Goal: Task Accomplishment & Management: Manage account settings

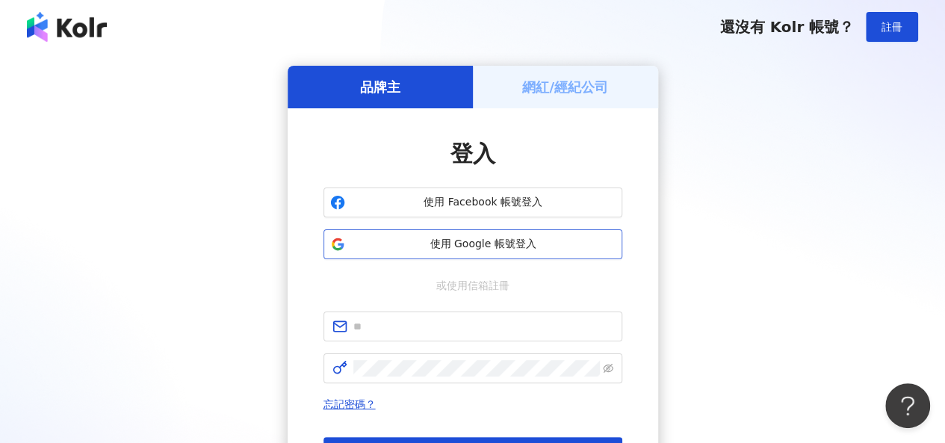
click at [429, 246] on span "使用 Google 帳號登入" at bounding box center [483, 244] width 264 height 15
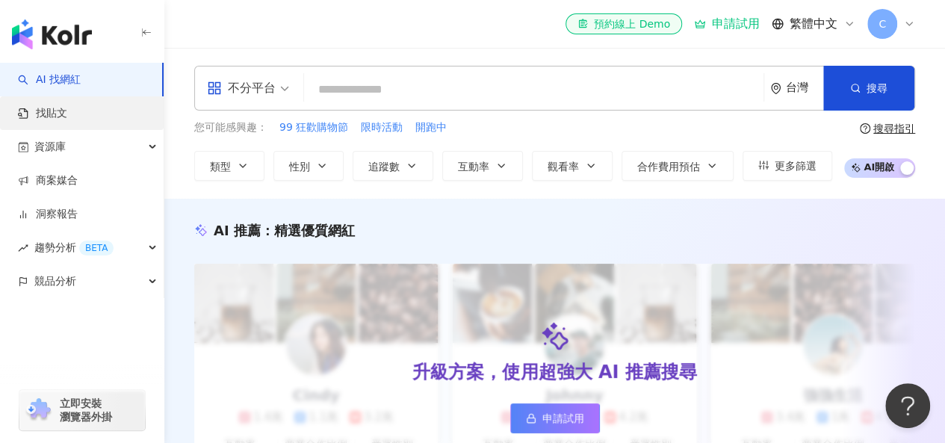
click at [67, 110] on link "找貼文" at bounding box center [42, 113] width 49 height 15
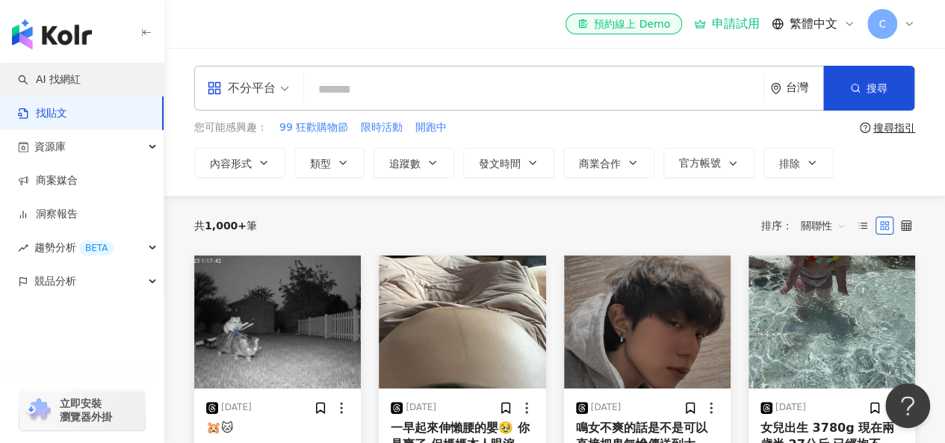
click at [68, 79] on link "AI 找網紅" at bounding box center [49, 79] width 63 height 15
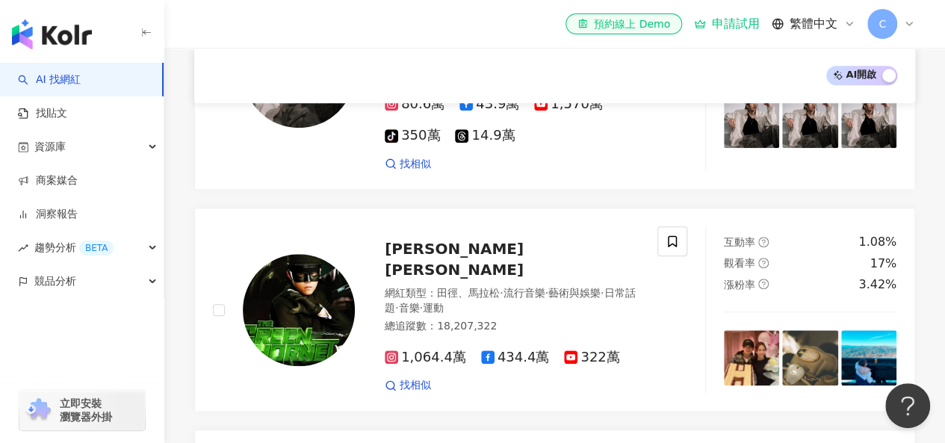
scroll to position [668, 0]
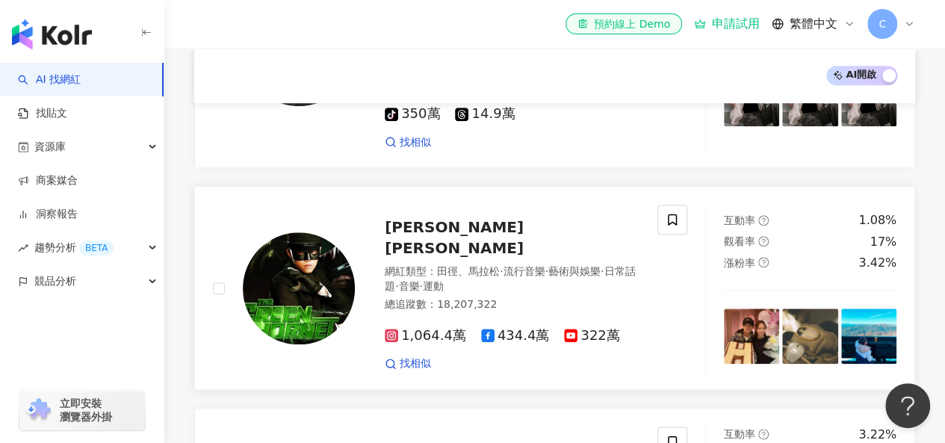
click at [327, 275] on img at bounding box center [299, 288] width 112 height 112
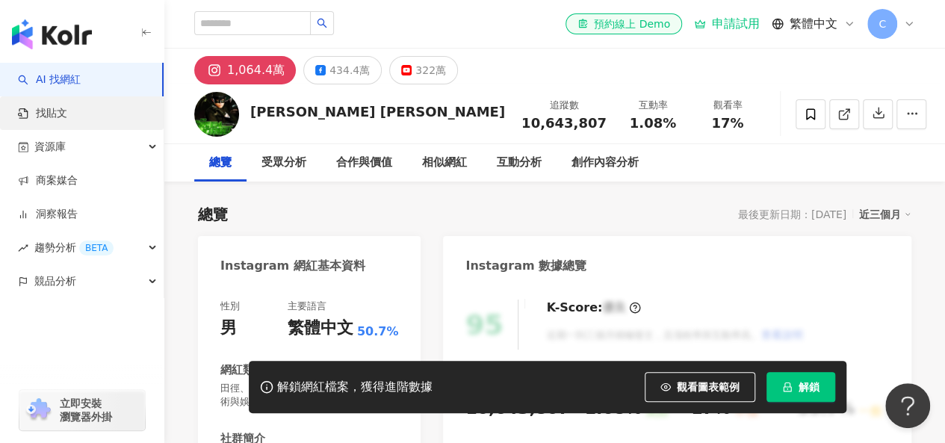
click at [64, 121] on link "找貼文" at bounding box center [42, 113] width 49 height 15
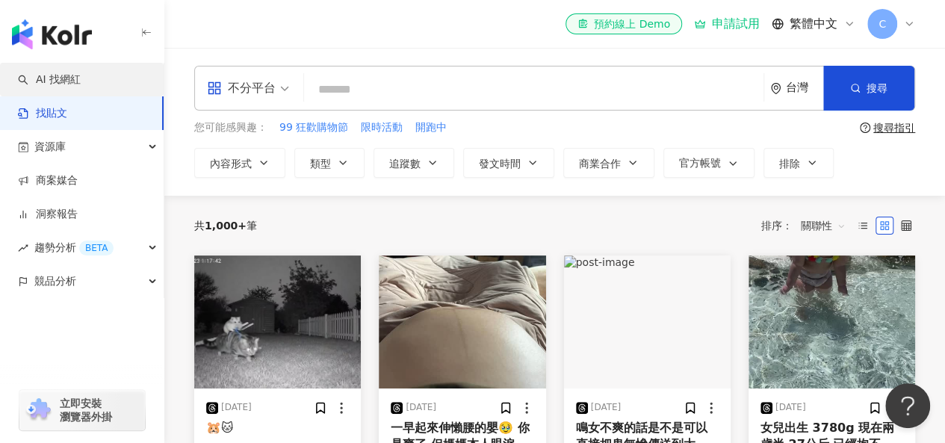
click at [81, 74] on link "AI 找網紅" at bounding box center [49, 79] width 63 height 15
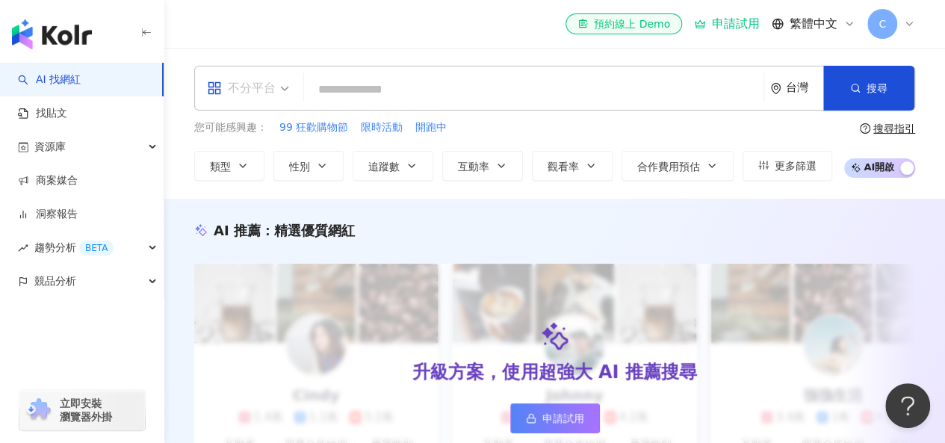
click at [276, 93] on span "不分平台" at bounding box center [248, 88] width 82 height 24
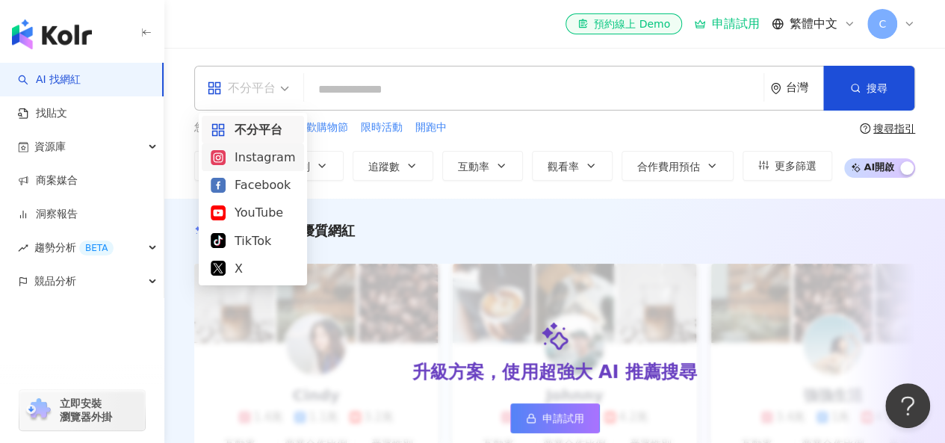
click at [256, 161] on div "Instagram" at bounding box center [253, 157] width 84 height 19
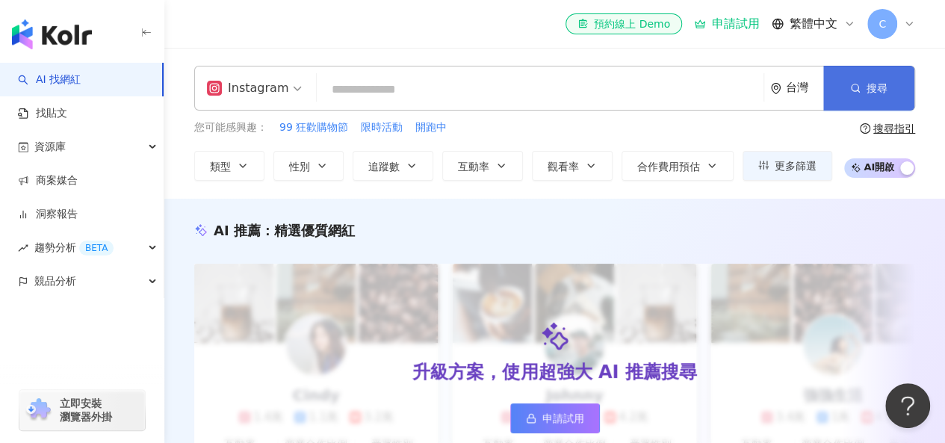
click at [864, 85] on button "搜尋" at bounding box center [868, 88] width 91 height 45
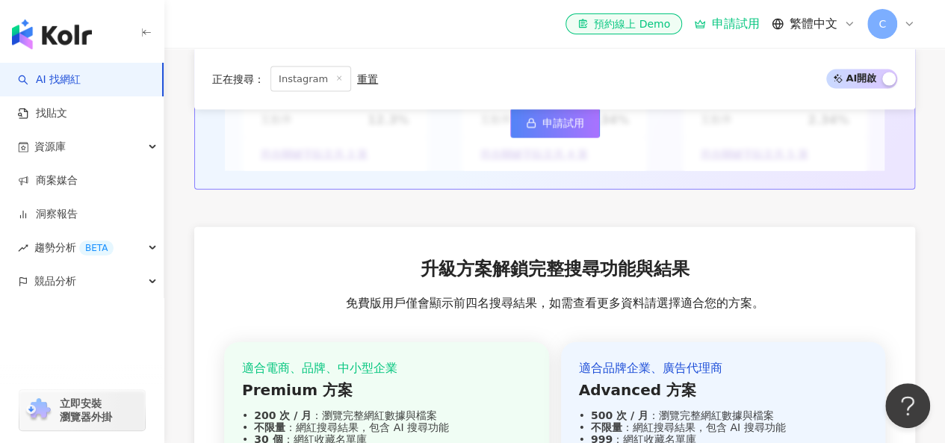
scroll to position [1793, 0]
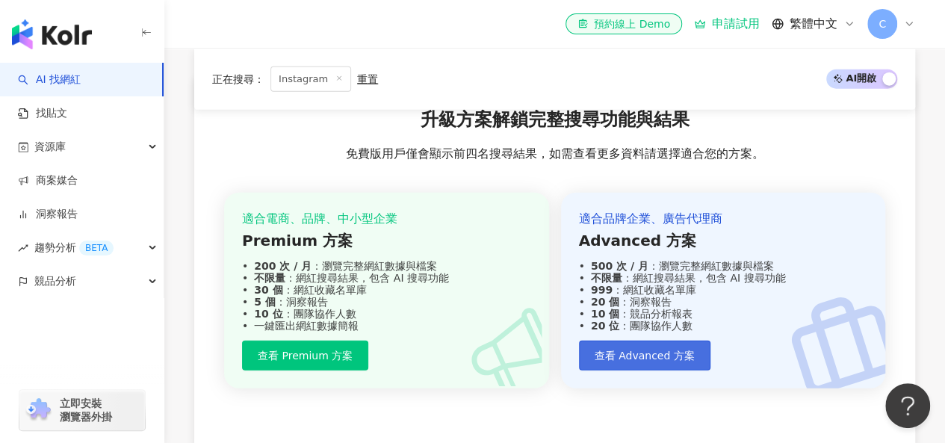
click at [625, 362] on span "查看 Advanced 方案" at bounding box center [645, 356] width 100 height 12
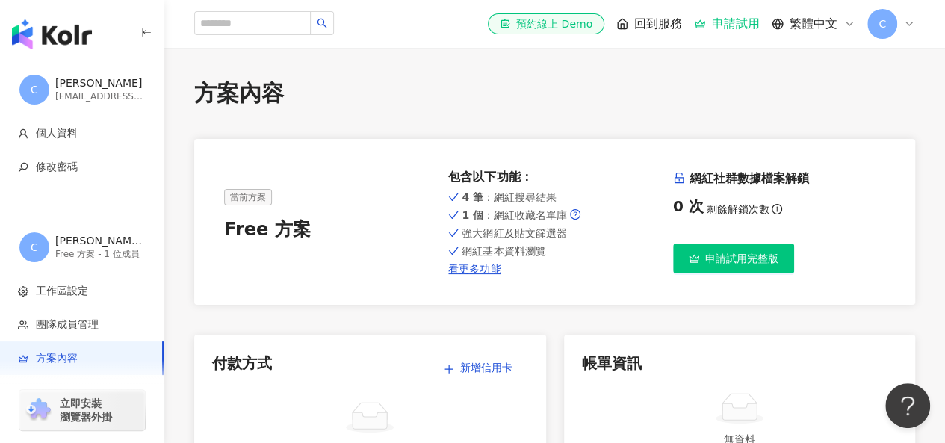
click at [892, 21] on span "C" at bounding box center [882, 24] width 30 height 30
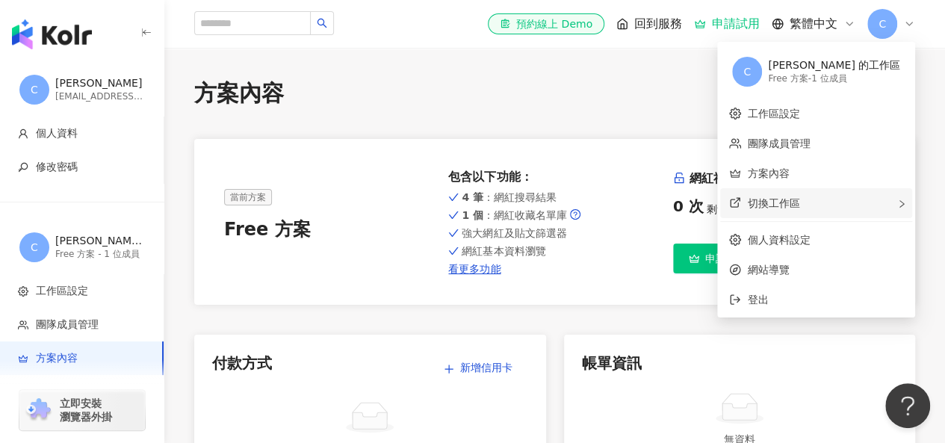
click at [894, 203] on div "切換工作區" at bounding box center [816, 203] width 192 height 30
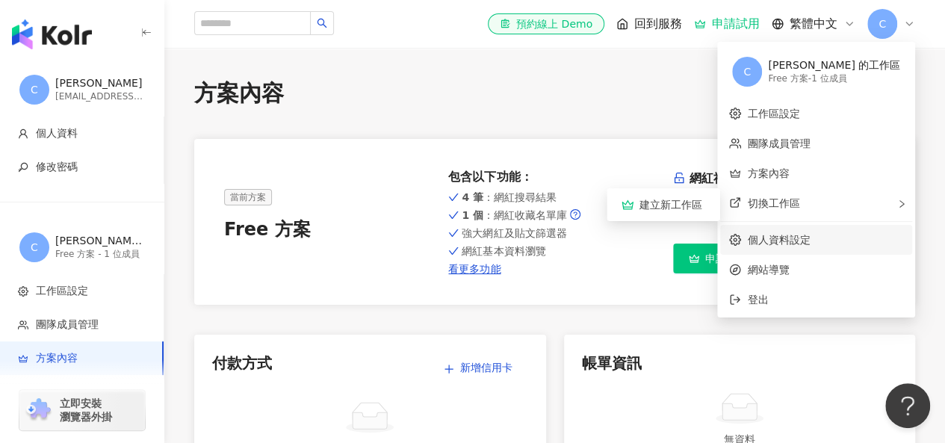
click at [810, 239] on link "個人資料設定" at bounding box center [778, 240] width 63 height 12
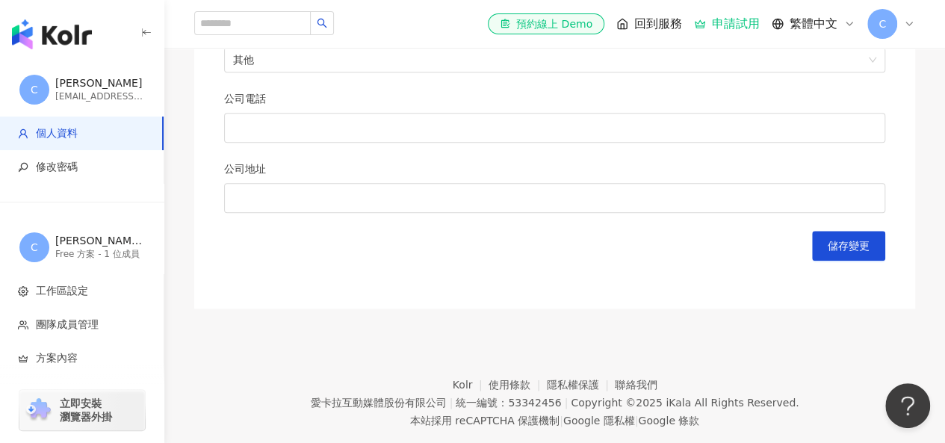
scroll to position [805, 0]
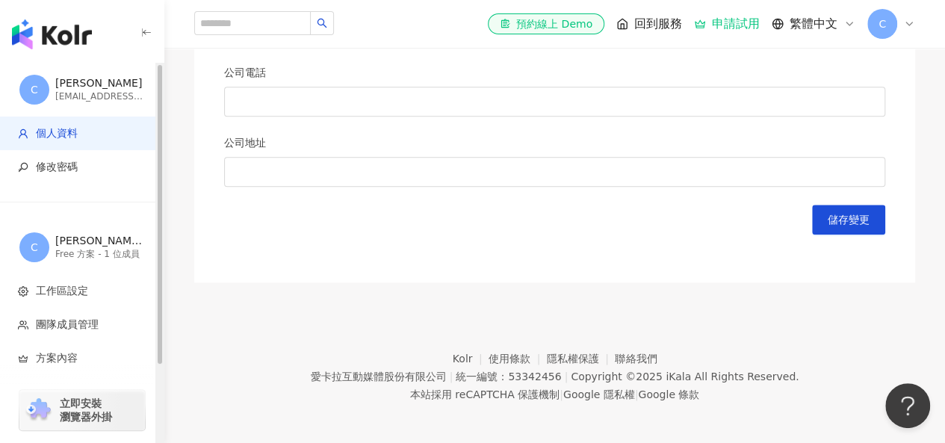
click at [84, 89] on div "[PERSON_NAME]" at bounding box center [100, 83] width 90 height 15
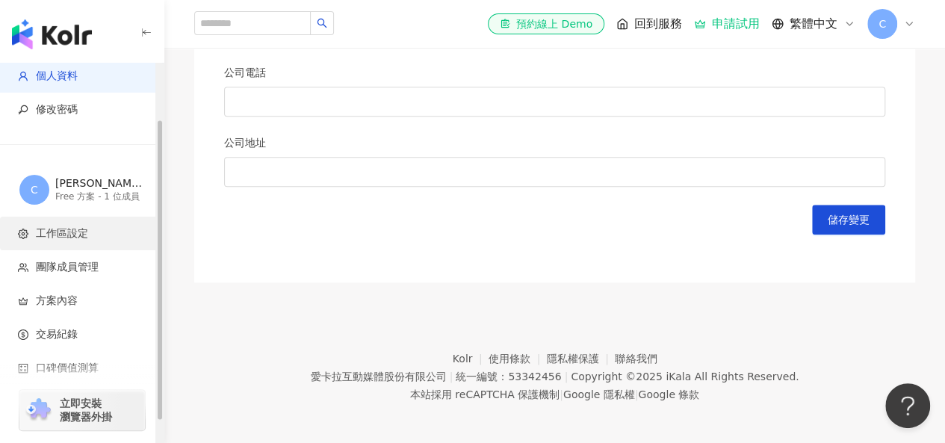
scroll to position [97, 0]
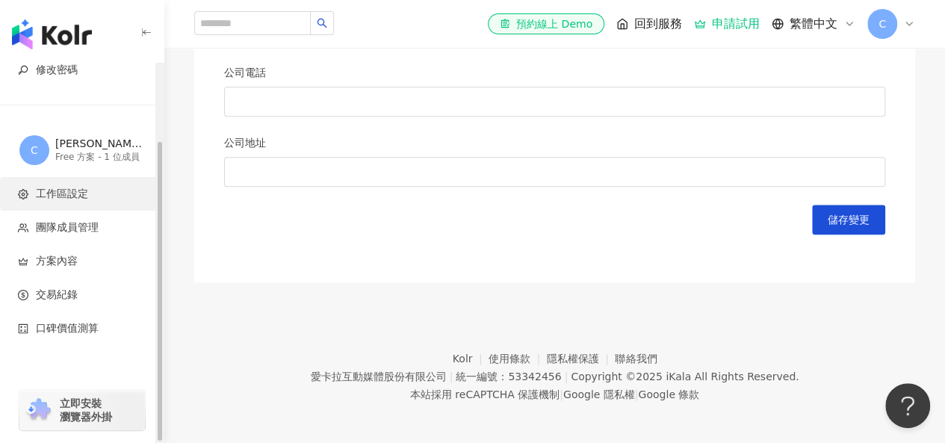
click at [110, 192] on span "工作區設定" at bounding box center [85, 194] width 134 height 15
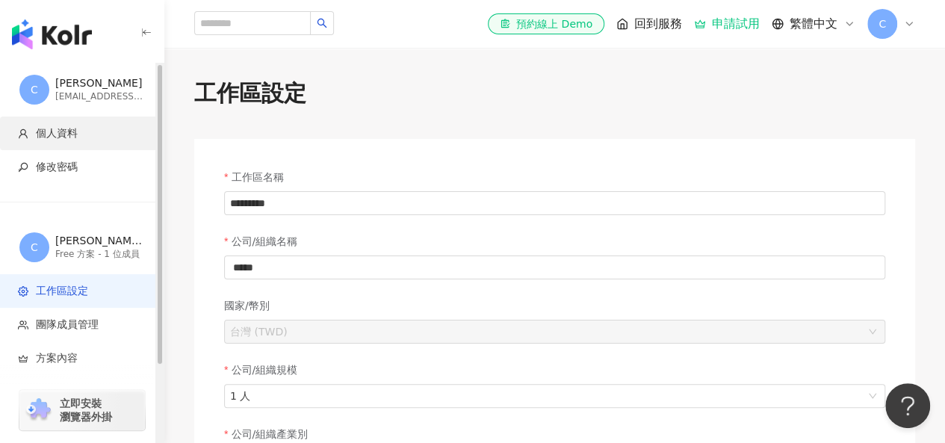
click at [130, 131] on span "個人資料" at bounding box center [85, 133] width 134 height 15
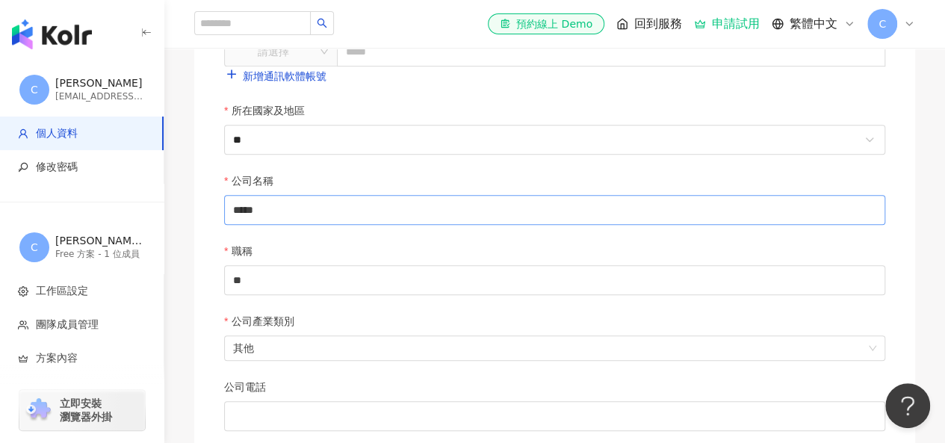
scroll to position [432, 0]
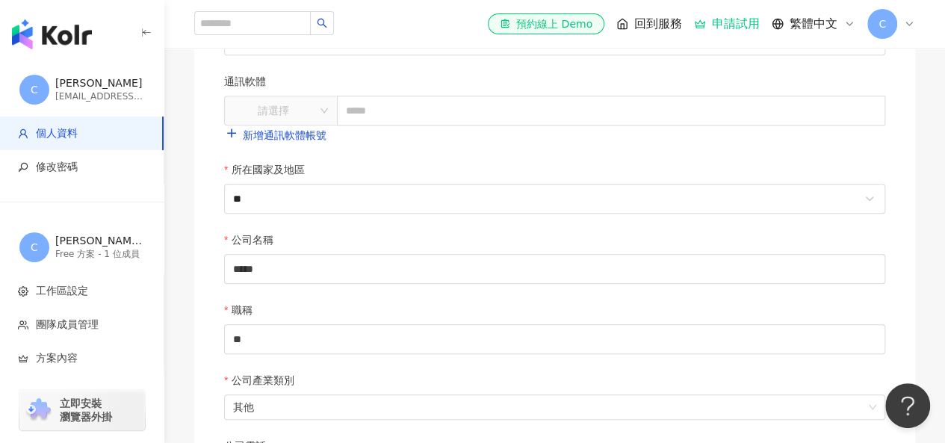
click at [882, 23] on span "C" at bounding box center [882, 24] width 7 height 16
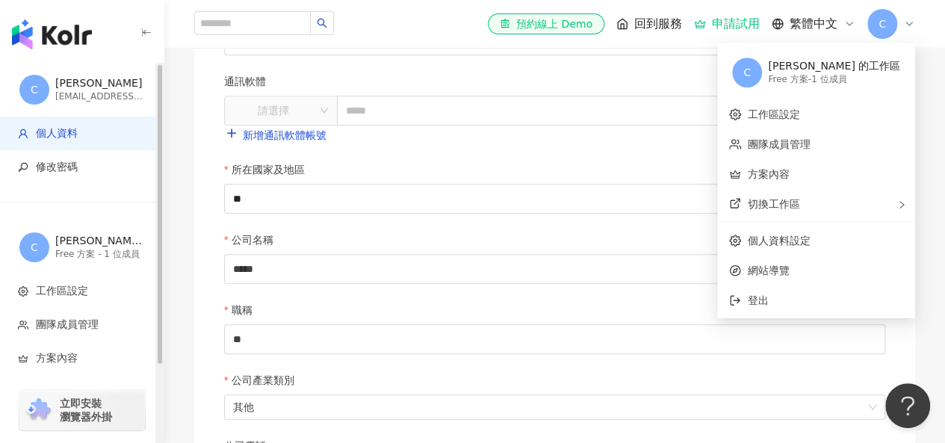
click at [89, 39] on img "button" at bounding box center [52, 34] width 80 height 30
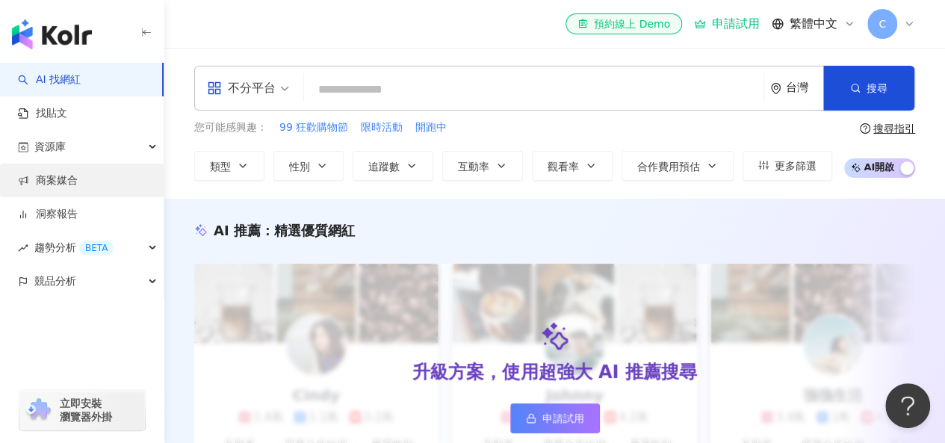
click at [78, 180] on link "商案媒合" at bounding box center [48, 180] width 60 height 15
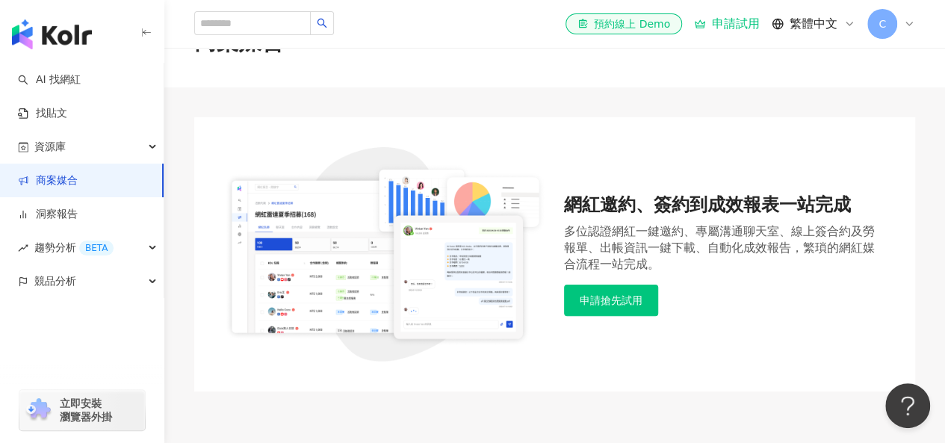
scroll to position [75, 0]
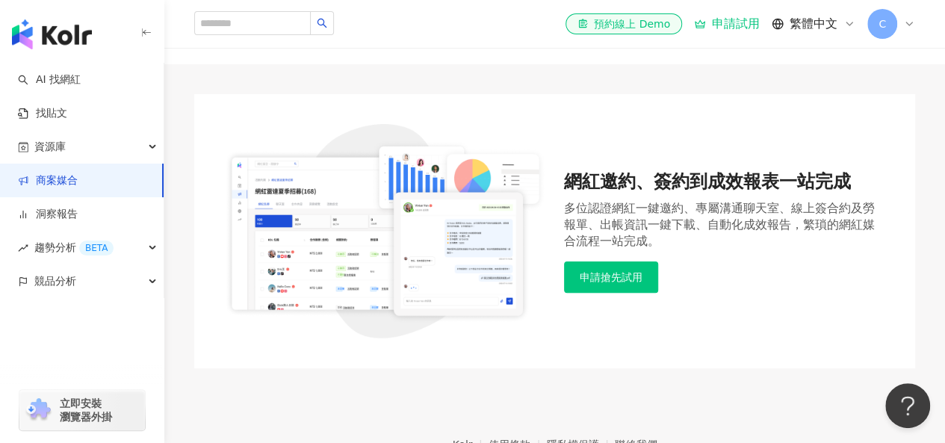
click at [882, 19] on span "C" at bounding box center [882, 24] width 7 height 16
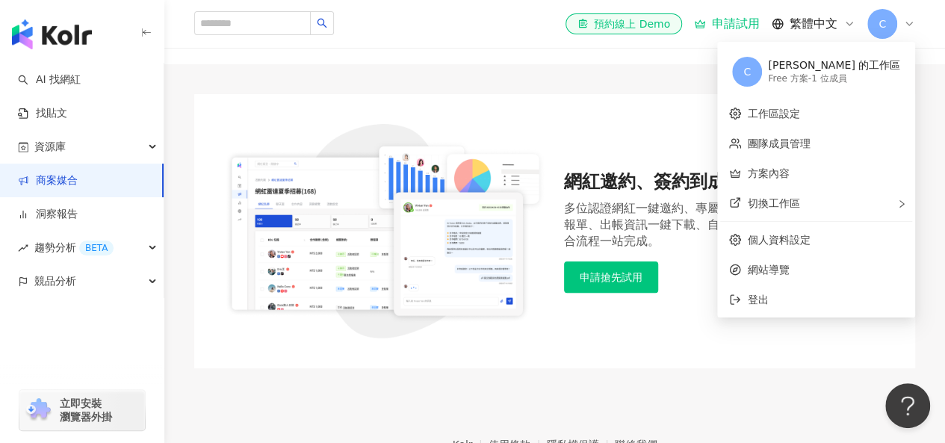
click at [877, 65] on div "[PERSON_NAME] 的工作區" at bounding box center [834, 65] width 132 height 15
click at [751, 65] on span "C" at bounding box center [746, 72] width 7 height 16
click at [856, 198] on div "切換工作區" at bounding box center [816, 203] width 192 height 30
click at [702, 208] on span "建立新工作區" at bounding box center [671, 204] width 63 height 16
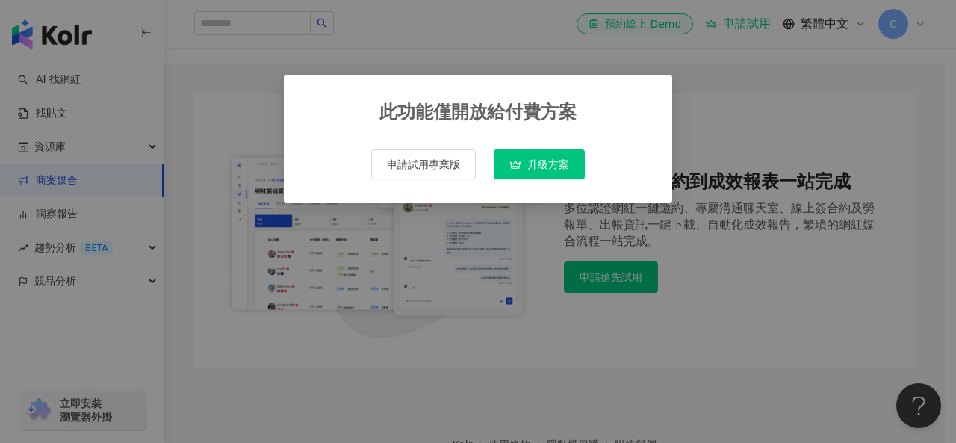
click at [944, 17] on div "此功能僅開放給付費方案 申請試用專業版 升級方案" at bounding box center [478, 221] width 956 height 443
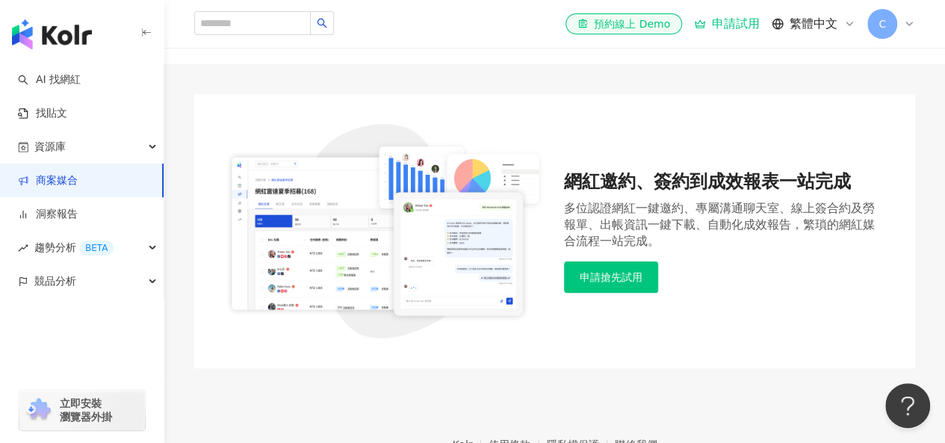
click at [886, 25] on span "C" at bounding box center [882, 24] width 30 height 30
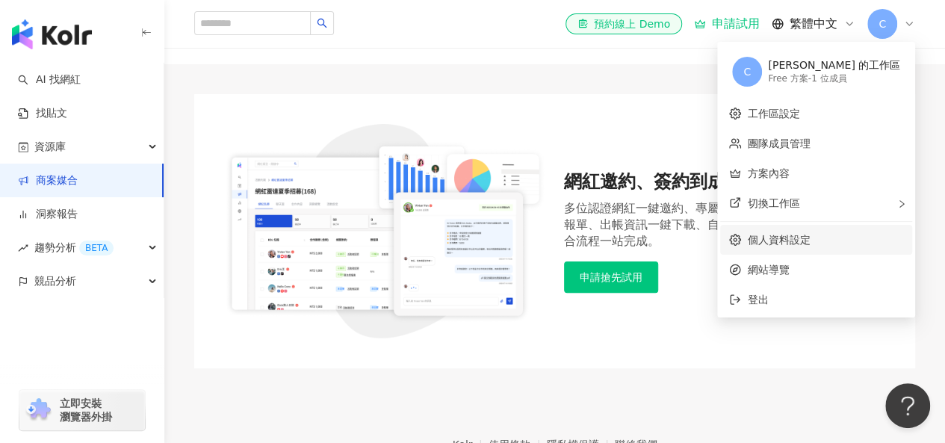
click at [810, 244] on link "個人資料設定" at bounding box center [778, 240] width 63 height 12
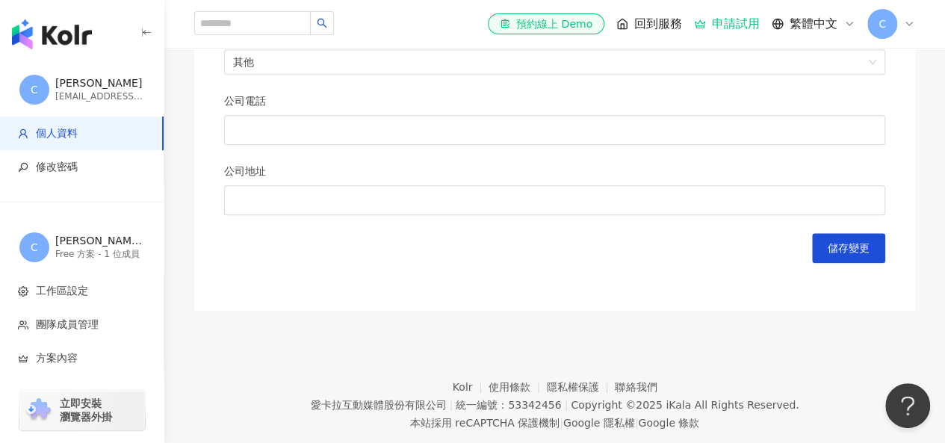
scroll to position [805, 0]
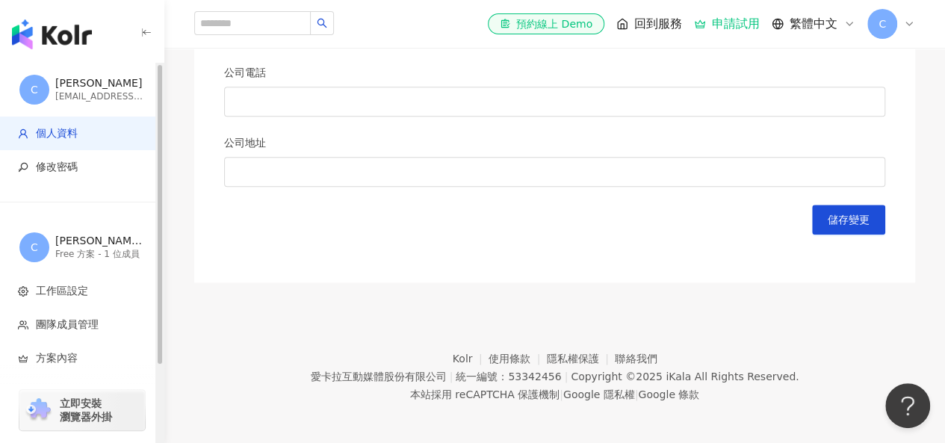
click at [96, 92] on div "[EMAIL_ADDRESS][DOMAIN_NAME]" at bounding box center [100, 96] width 90 height 13
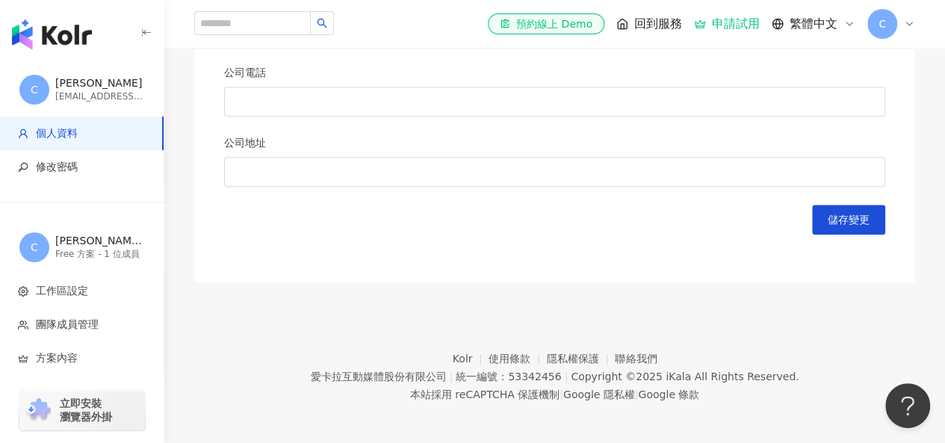
click at [912, 25] on icon at bounding box center [909, 24] width 12 height 12
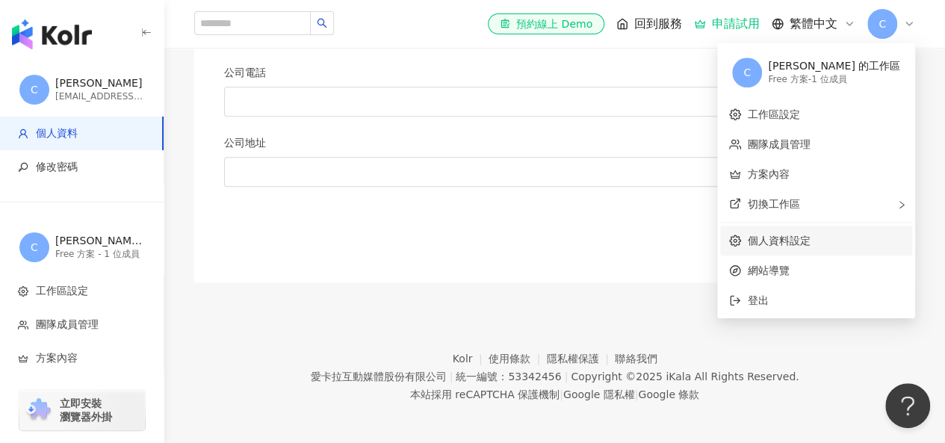
click at [810, 241] on link "個人資料設定" at bounding box center [778, 241] width 63 height 12
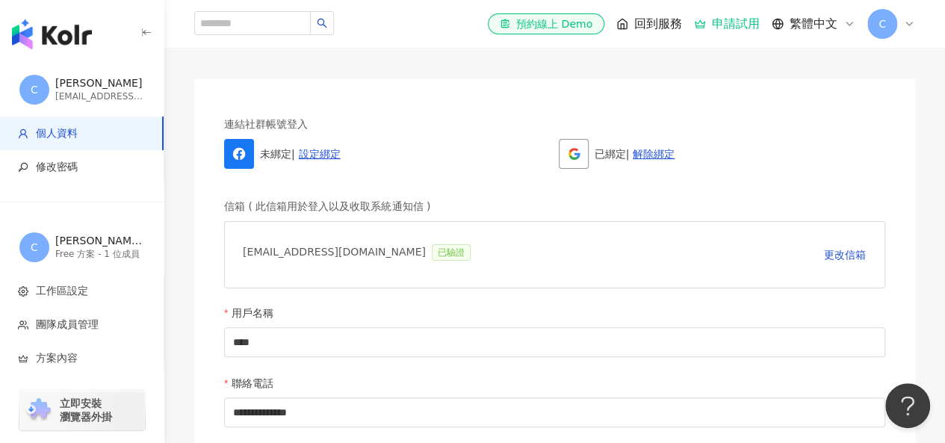
scroll to position [149, 0]
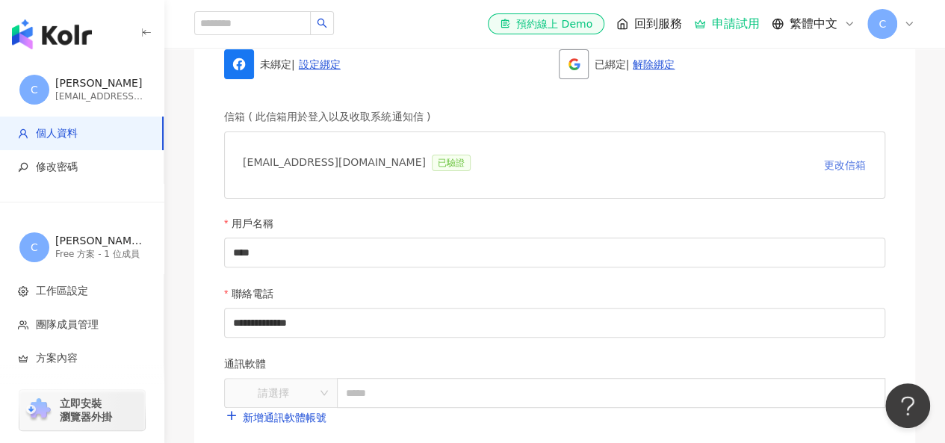
click at [852, 173] on button "更改信箱" at bounding box center [844, 165] width 43 height 30
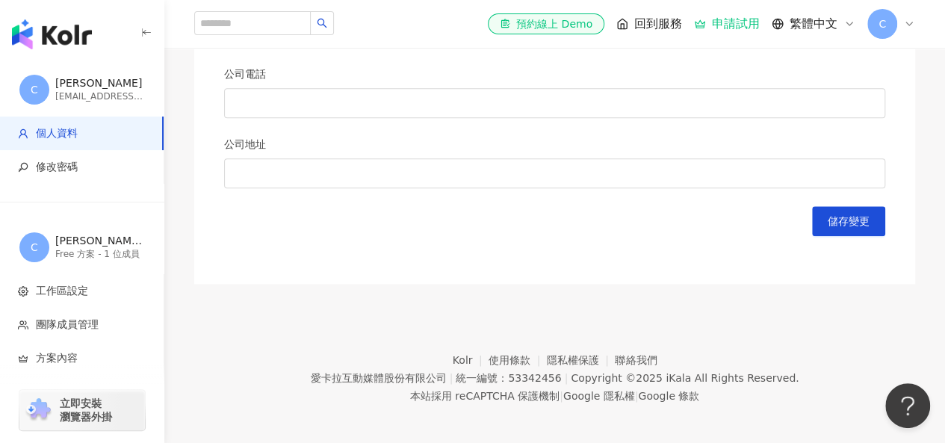
scroll to position [805, 0]
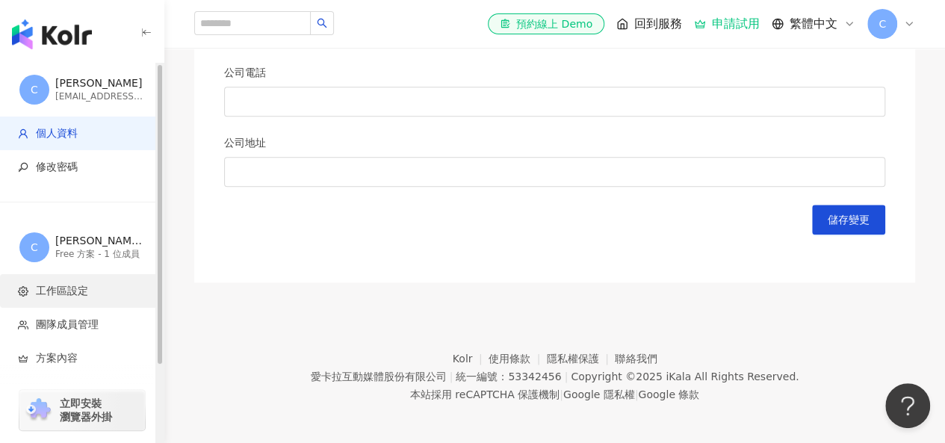
click at [93, 287] on span "工作區設定" at bounding box center [85, 291] width 134 height 15
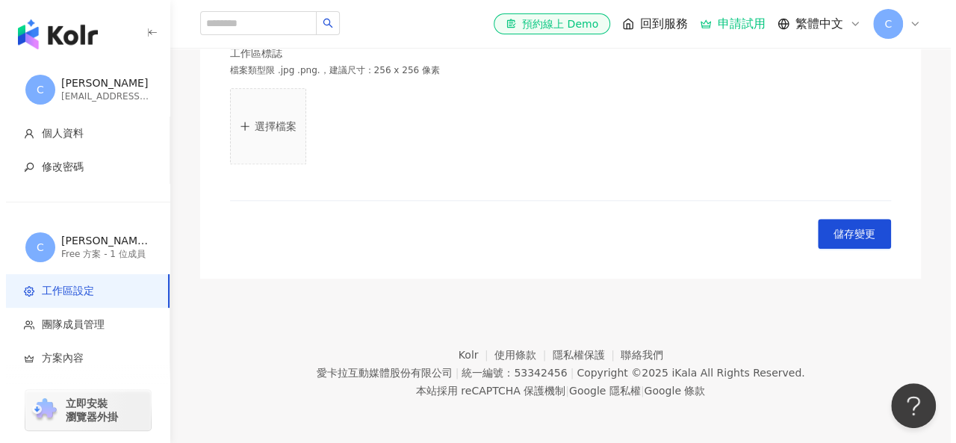
scroll to position [510, 0]
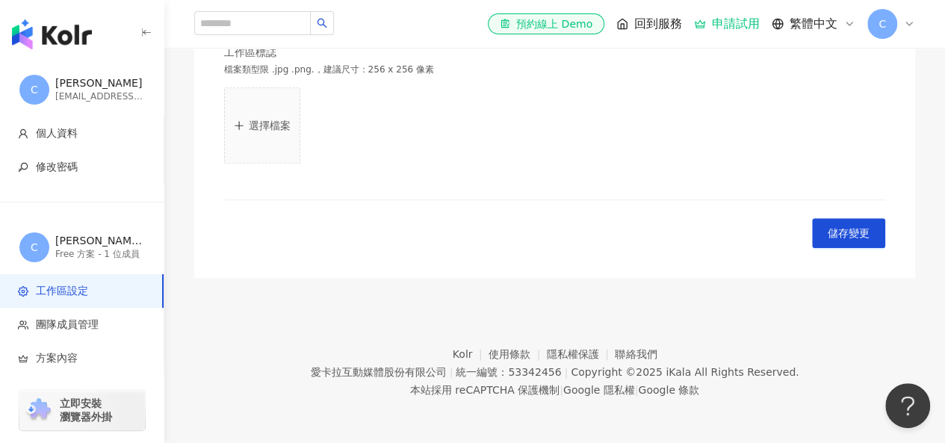
click at [902, 31] on div "C" at bounding box center [891, 24] width 48 height 30
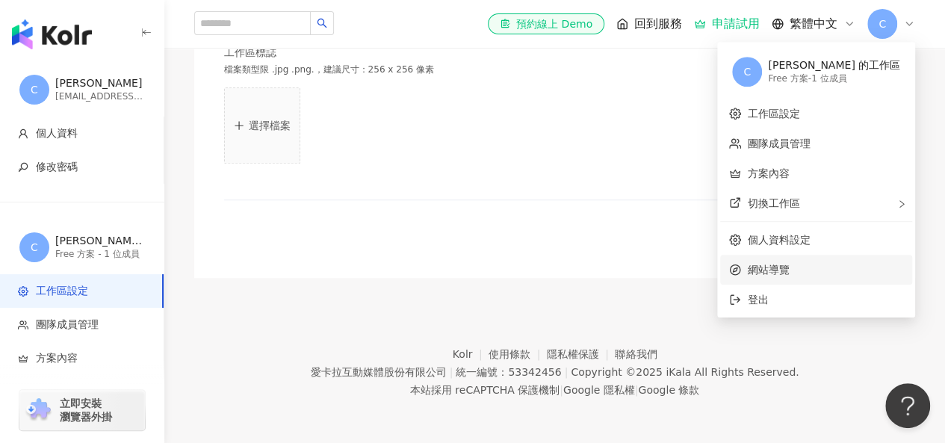
click at [821, 274] on span "網站導覽" at bounding box center [825, 269] width 156 height 16
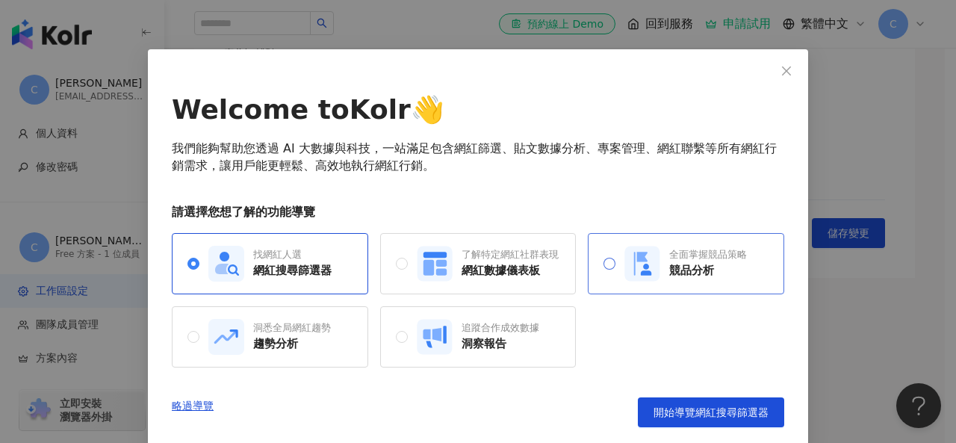
scroll to position [43, 0]
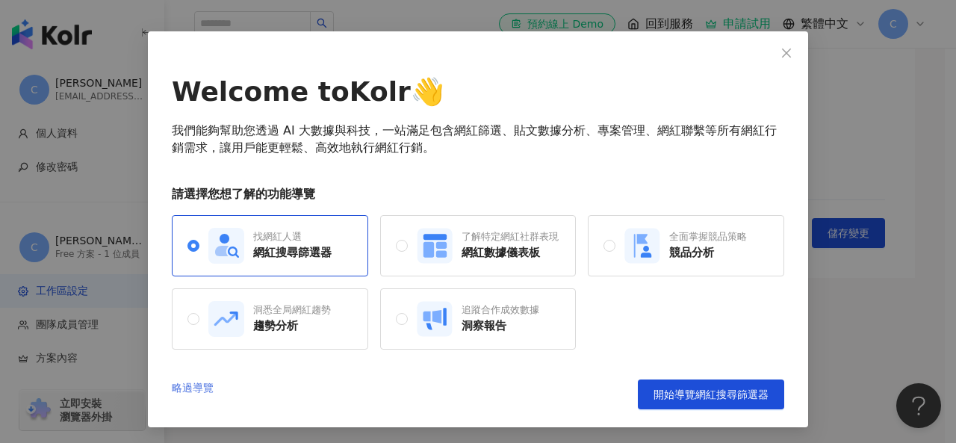
click at [196, 386] on link "略過導覽" at bounding box center [193, 395] width 42 height 30
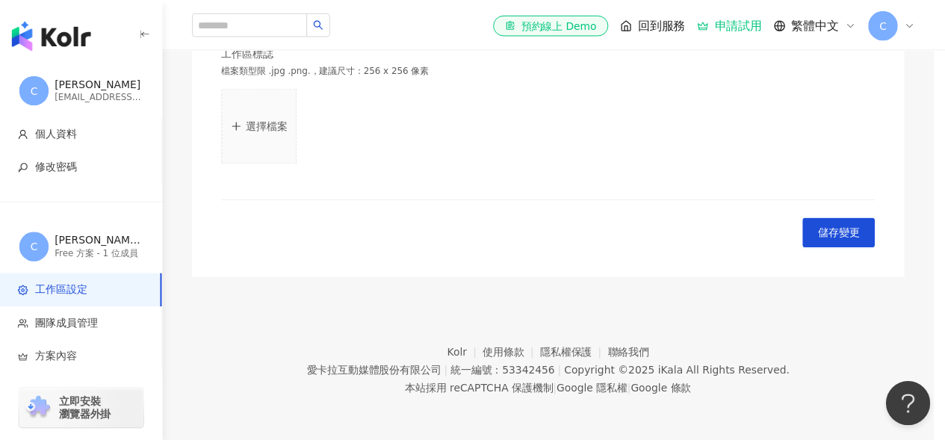
scroll to position [0, 0]
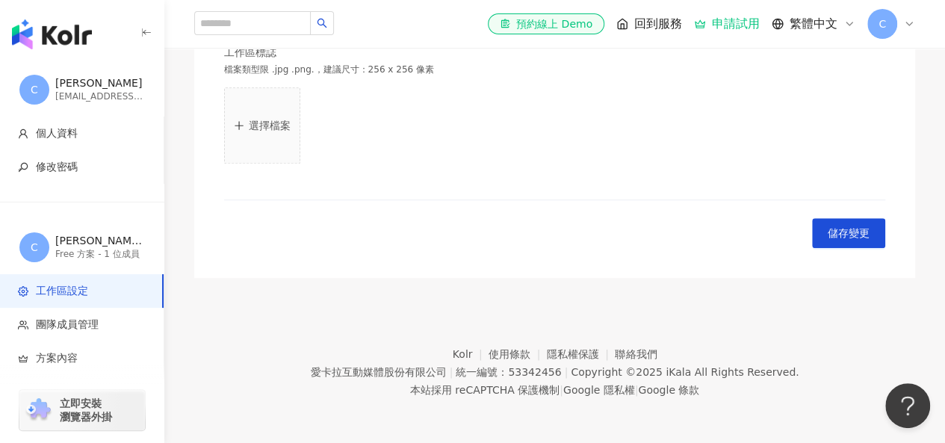
click at [910, 31] on div "C" at bounding box center [891, 24] width 48 height 30
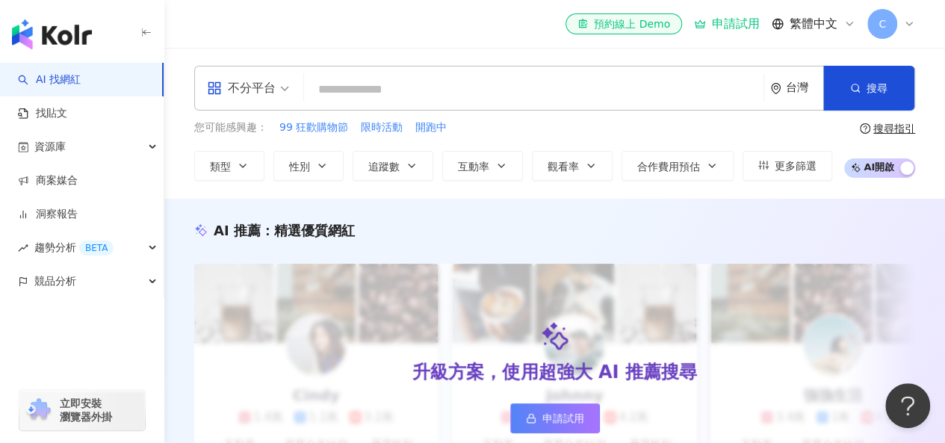
drag, startPoint x: 910, startPoint y: 22, endPoint x: 890, endPoint y: 14, distance: 21.5
click at [890, 14] on span "C" at bounding box center [882, 24] width 30 height 30
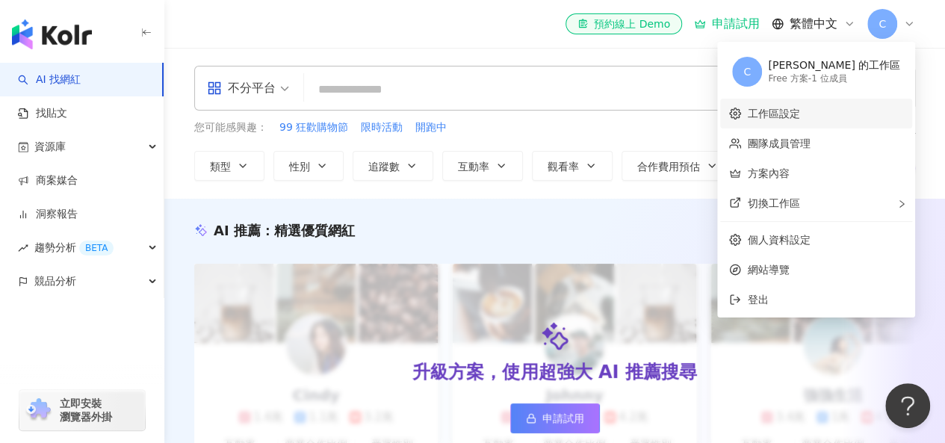
click at [799, 117] on link "工作區設定" at bounding box center [773, 114] width 52 height 12
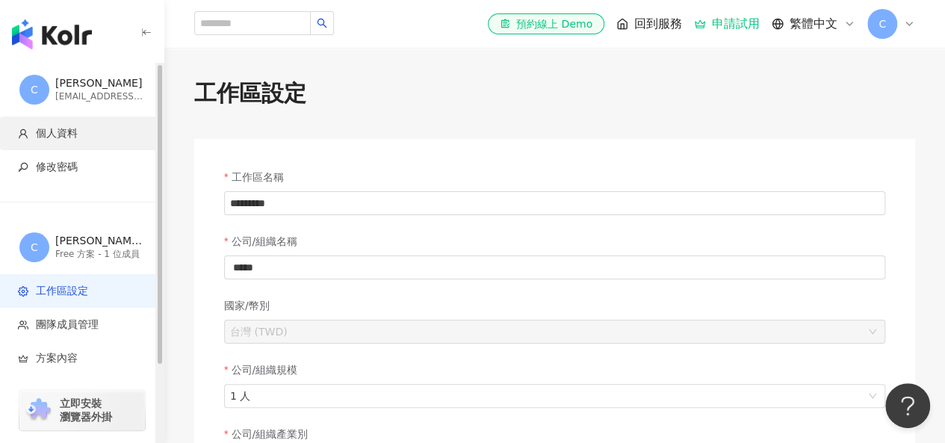
click at [88, 146] on li "個人資料" at bounding box center [82, 134] width 164 height 34
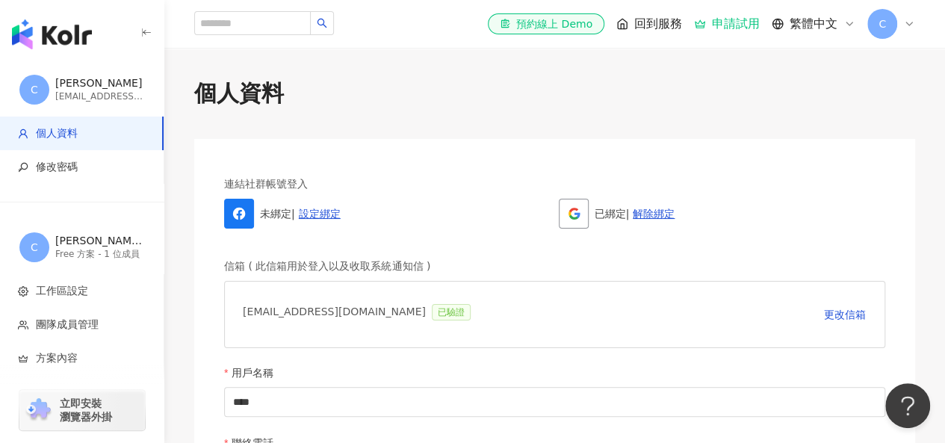
click at [631, 218] on div "已綁定 | 解除綁定" at bounding box center [722, 214] width 327 height 30
click at [657, 214] on link "解除綁定" at bounding box center [654, 214] width 42 height 12
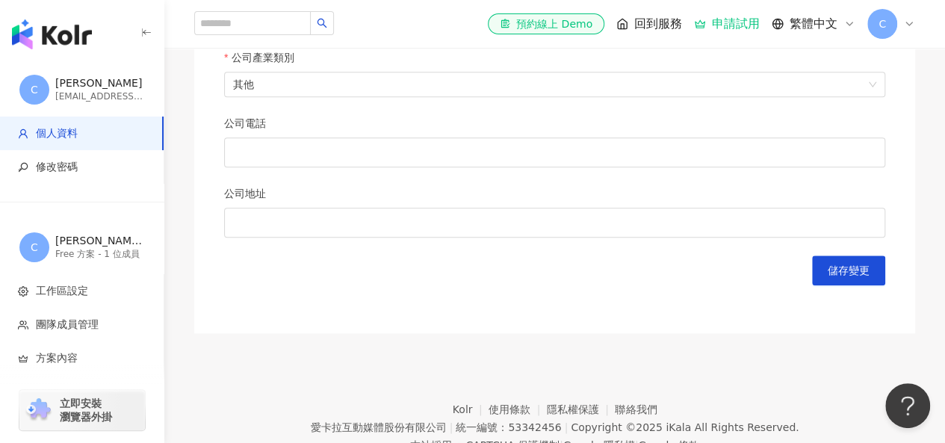
scroll to position [805, 0]
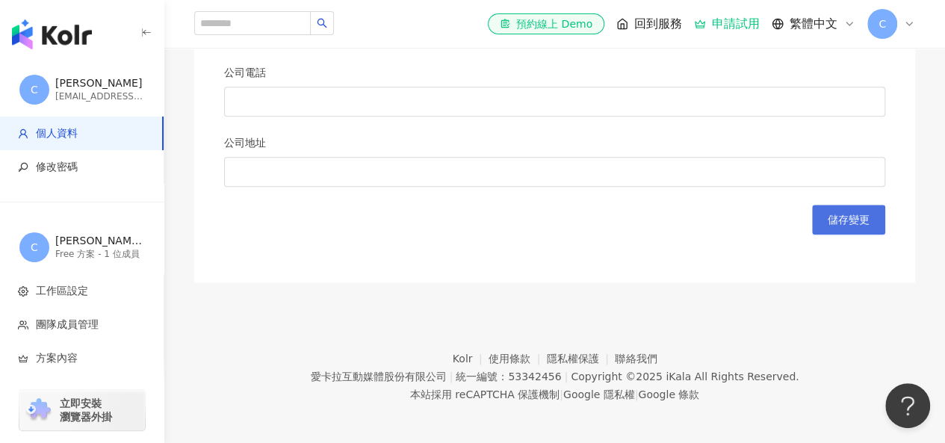
click at [861, 219] on span "儲存變更" at bounding box center [849, 220] width 42 height 12
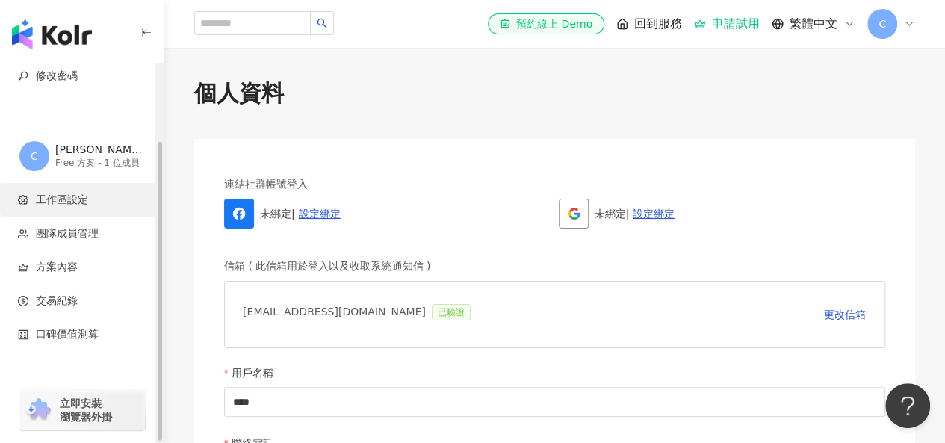
scroll to position [97, 0]
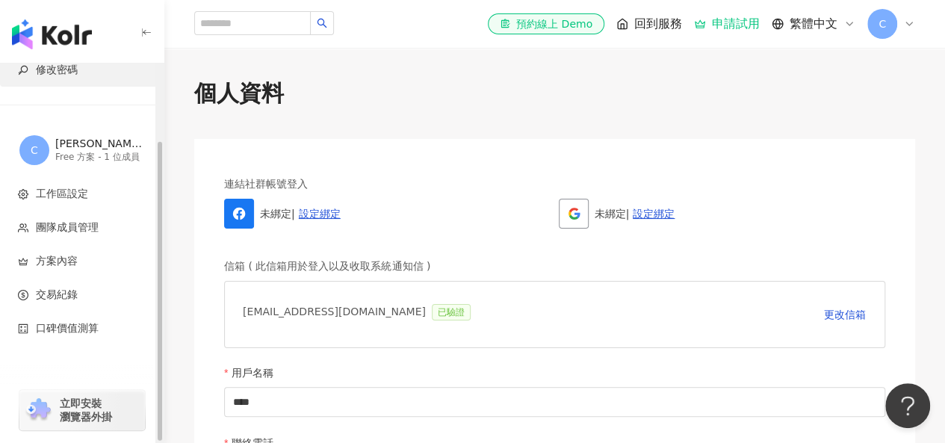
click at [75, 75] on span "修改密碼" at bounding box center [57, 70] width 42 height 15
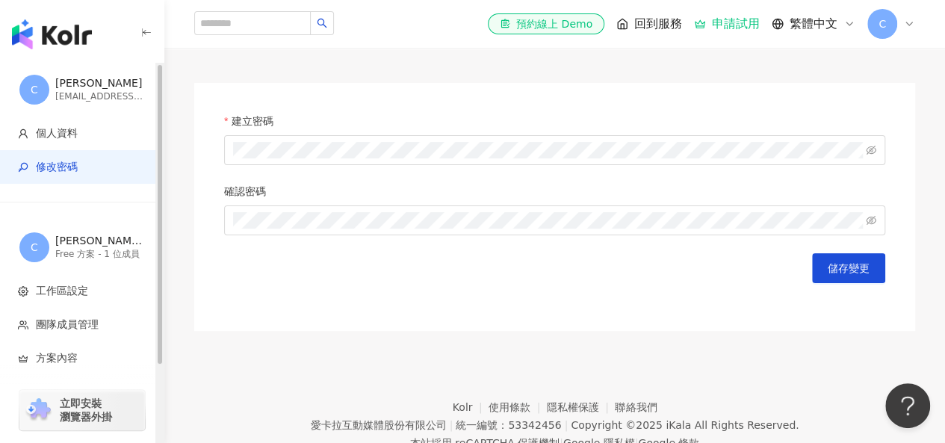
scroll to position [108, 0]
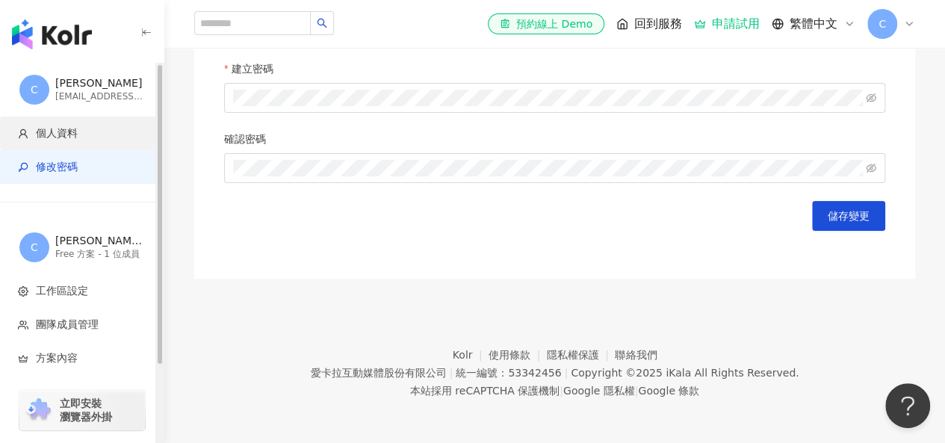
click at [66, 140] on span "個人資料" at bounding box center [57, 133] width 42 height 15
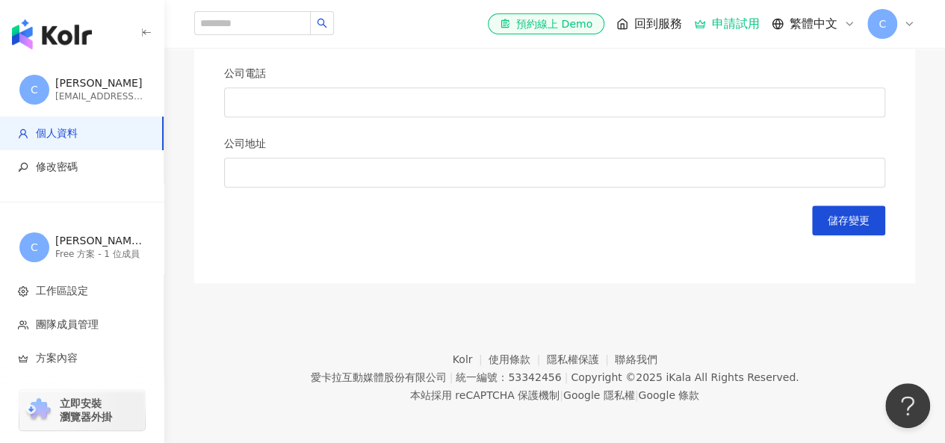
scroll to position [805, 0]
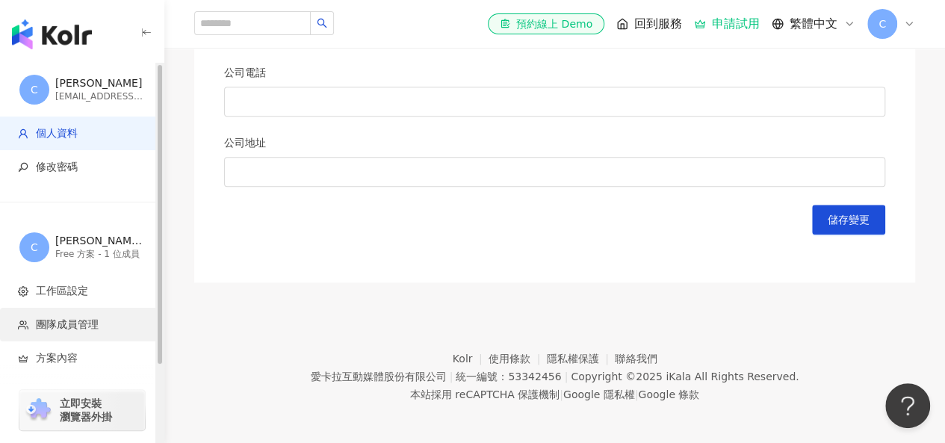
click at [71, 330] on span "團隊成員管理" at bounding box center [67, 325] width 63 height 15
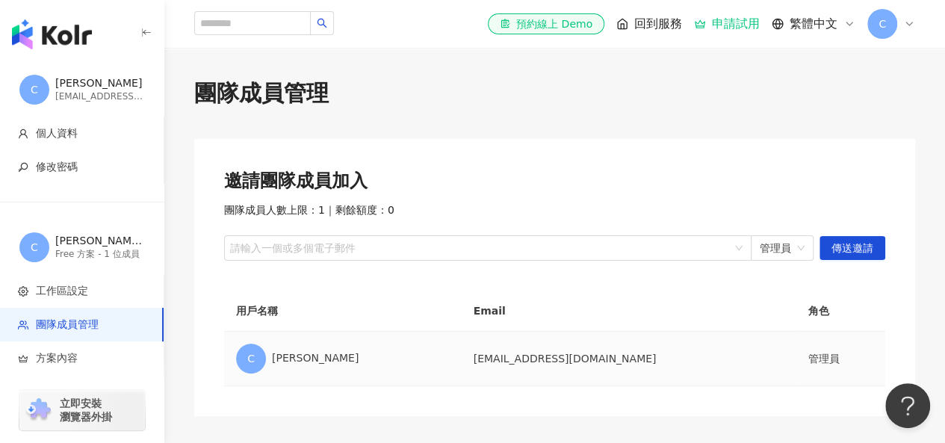
click at [469, 365] on td "[EMAIL_ADDRESS][DOMAIN_NAME]" at bounding box center [629, 359] width 335 height 55
click at [498, 350] on td "[EMAIL_ADDRESS][DOMAIN_NAME]" at bounding box center [629, 359] width 335 height 55
click at [887, 35] on span "C" at bounding box center [882, 24] width 30 height 30
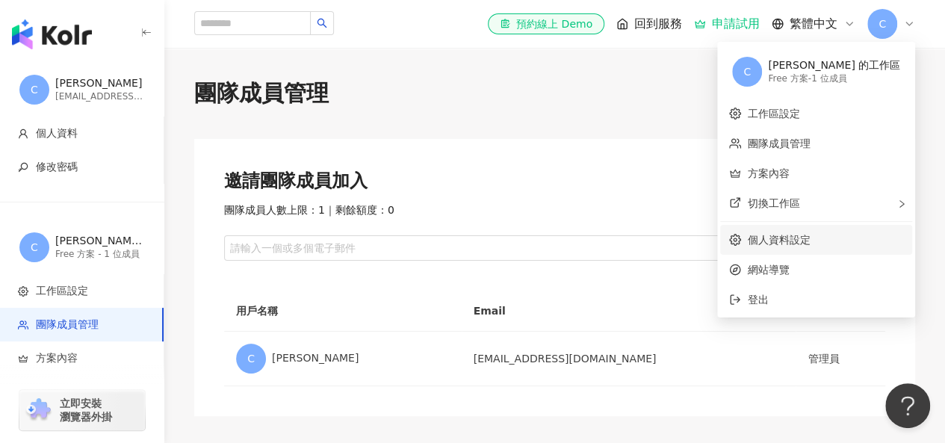
click at [810, 243] on link "個人資料設定" at bounding box center [778, 240] width 63 height 12
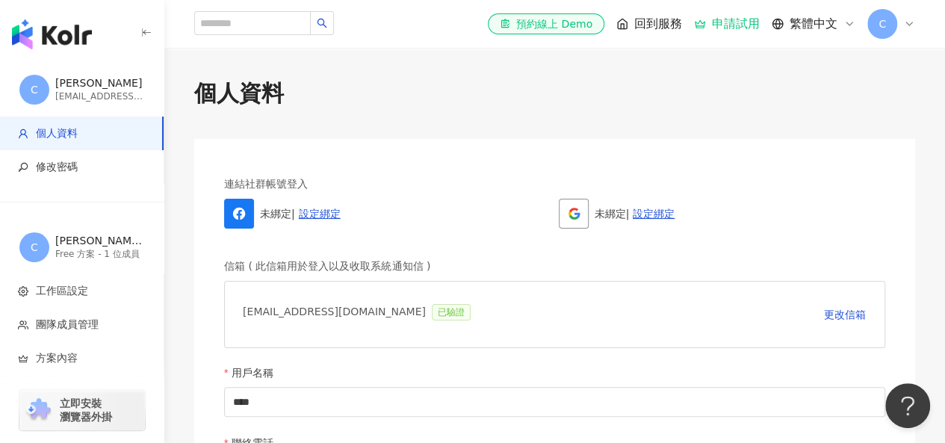
click at [890, 36] on span "C" at bounding box center [882, 24] width 30 height 30
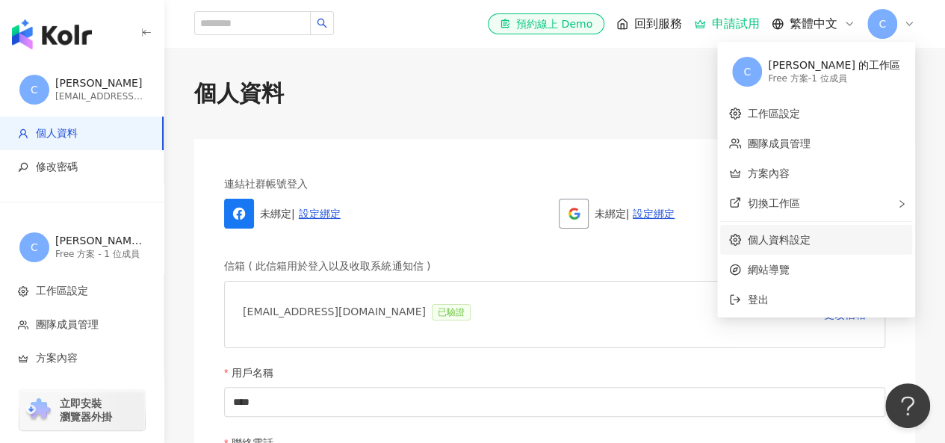
click at [810, 239] on link "個人資料設定" at bounding box center [778, 240] width 63 height 12
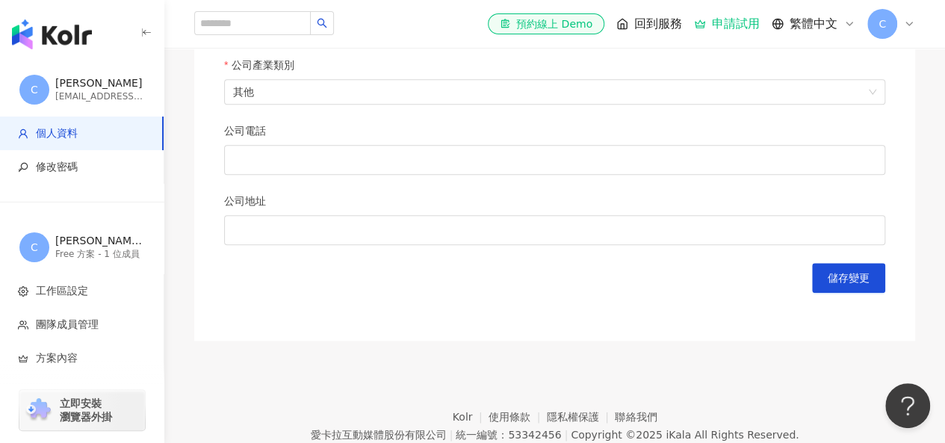
scroll to position [805, 0]
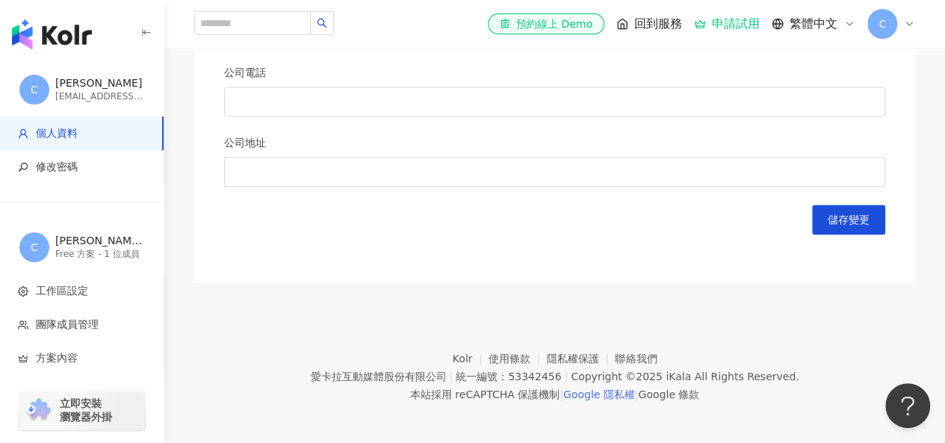
click at [595, 389] on link "Google 隱私權" at bounding box center [599, 394] width 72 height 12
